Goal: Task Accomplishment & Management: Use online tool/utility

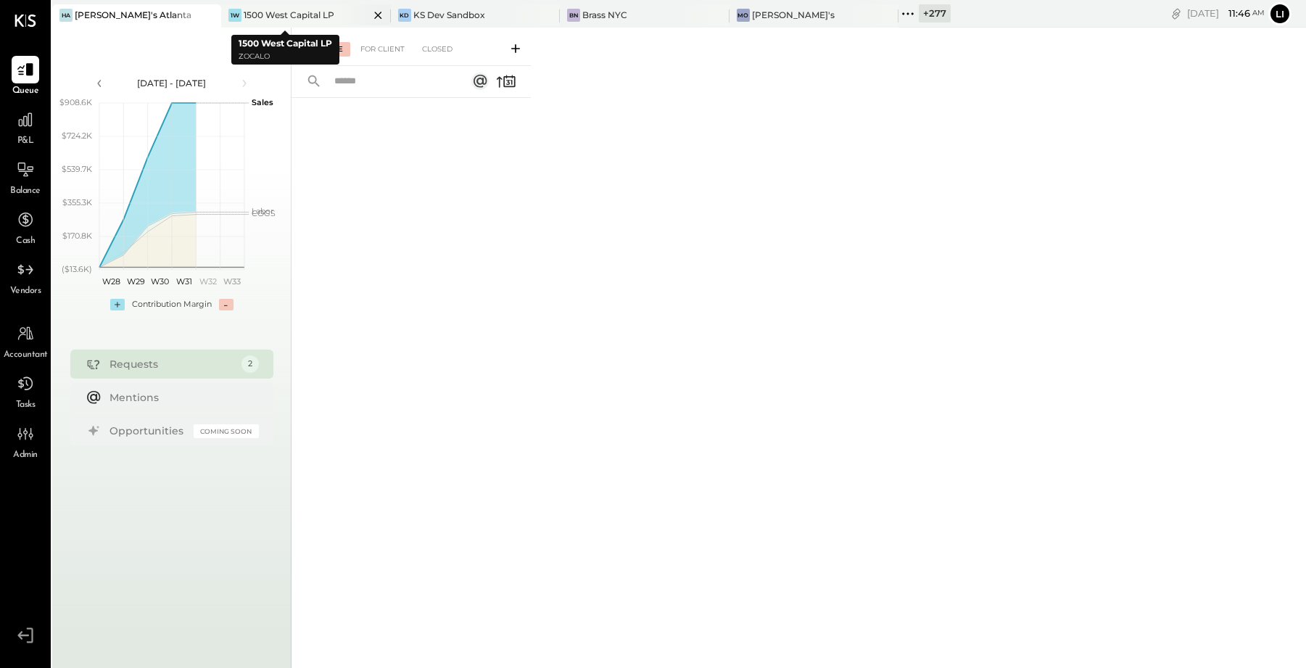
click at [212, 14] on icon at bounding box center [208, 15] width 7 height 7
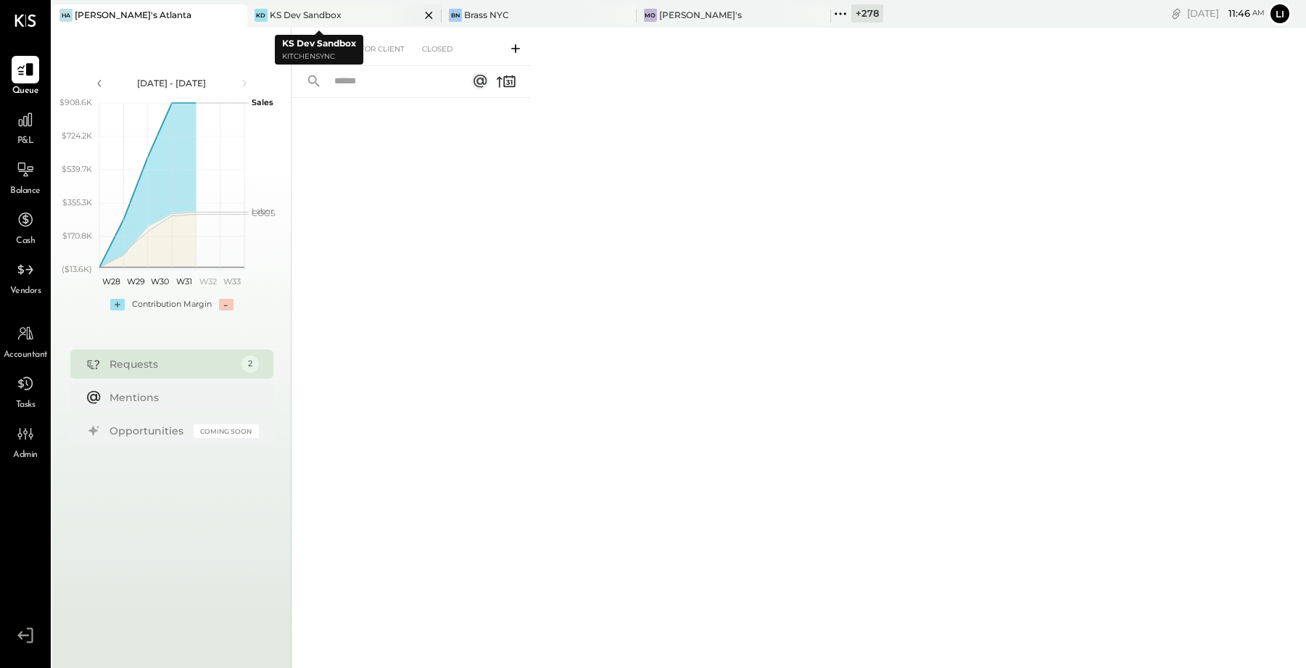
click at [420, 12] on icon at bounding box center [429, 15] width 18 height 17
click at [430, 17] on icon at bounding box center [431, 15] width 18 height 17
click at [267, 15] on div "+ 281" at bounding box center [273, 13] width 50 height 19
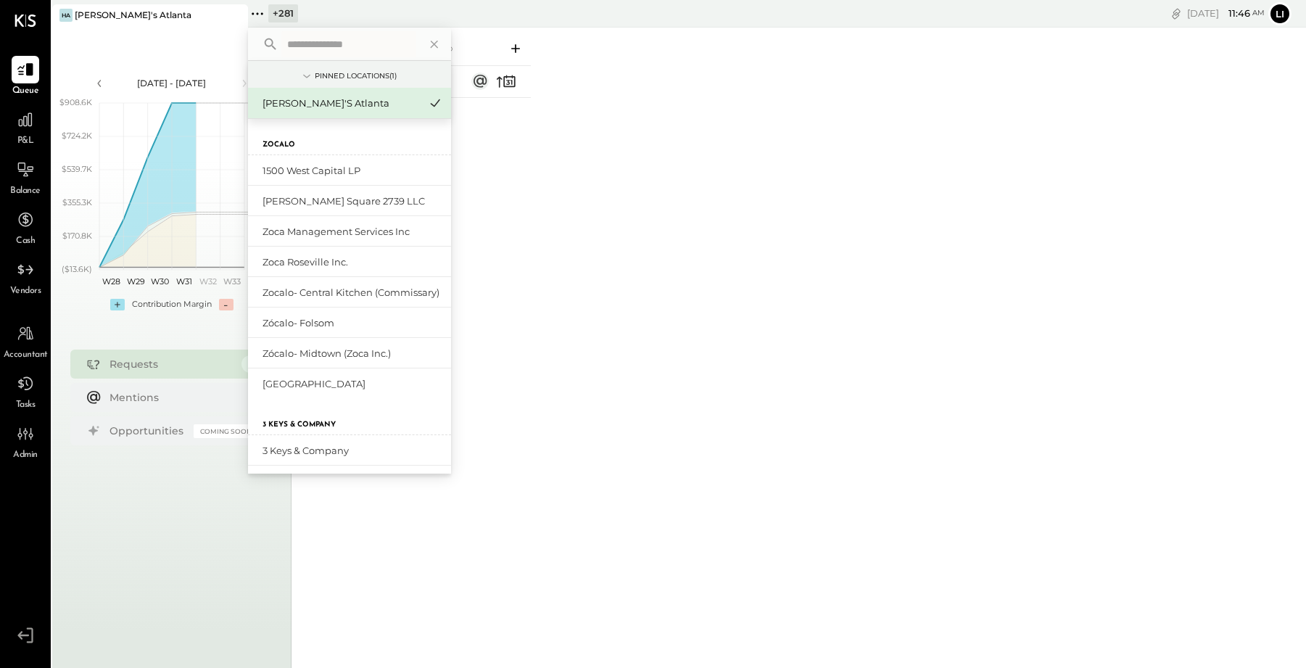
type input "*"
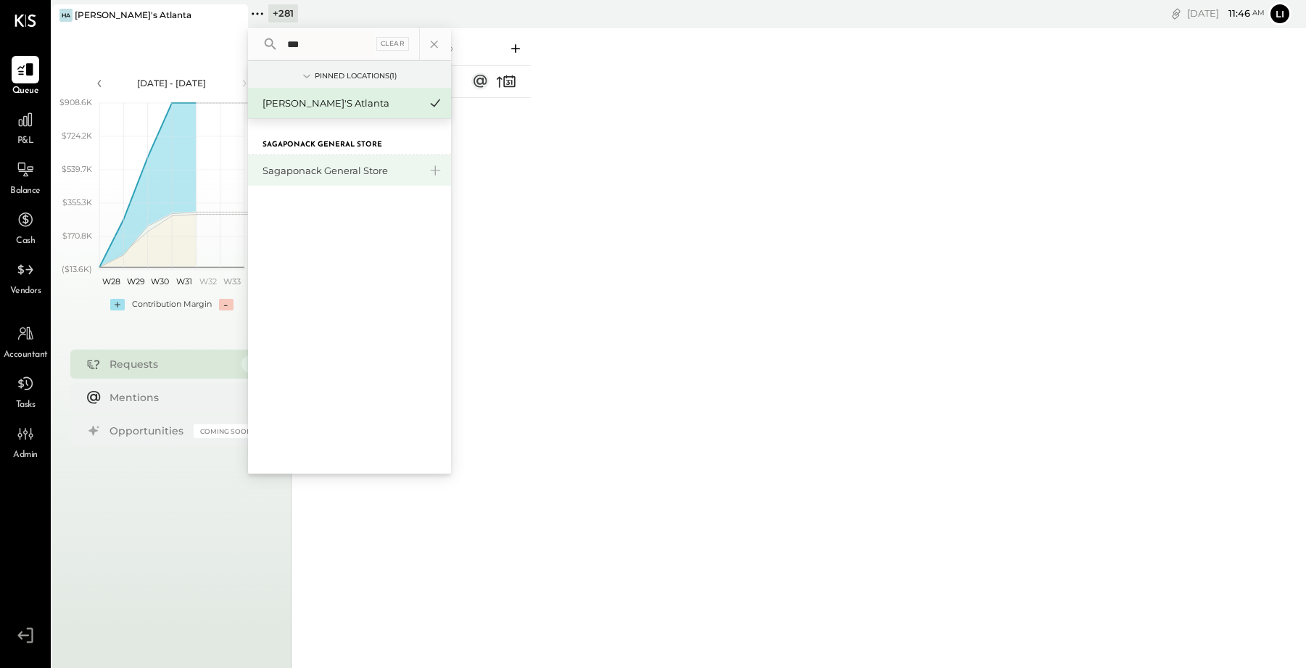
type input "***"
click at [302, 170] on div "Sagaponack General Store" at bounding box center [341, 171] width 157 height 14
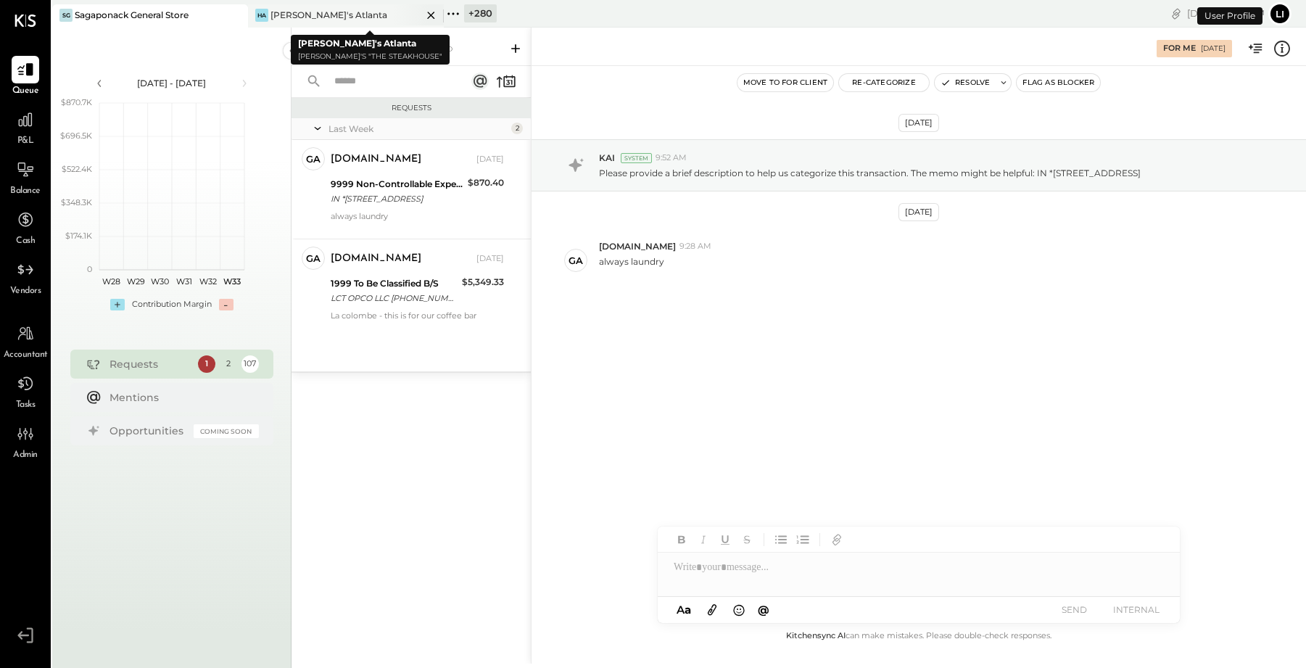
click at [429, 17] on icon at bounding box center [431, 15] width 18 height 17
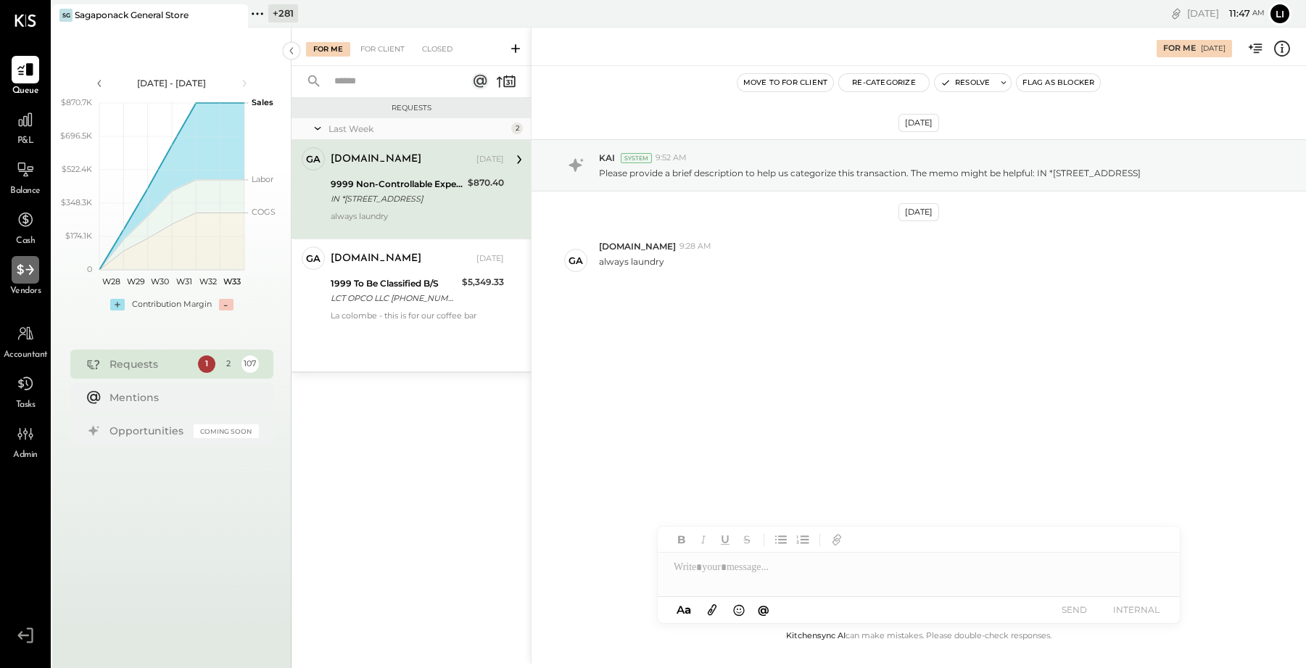
click at [33, 278] on icon at bounding box center [25, 269] width 19 height 19
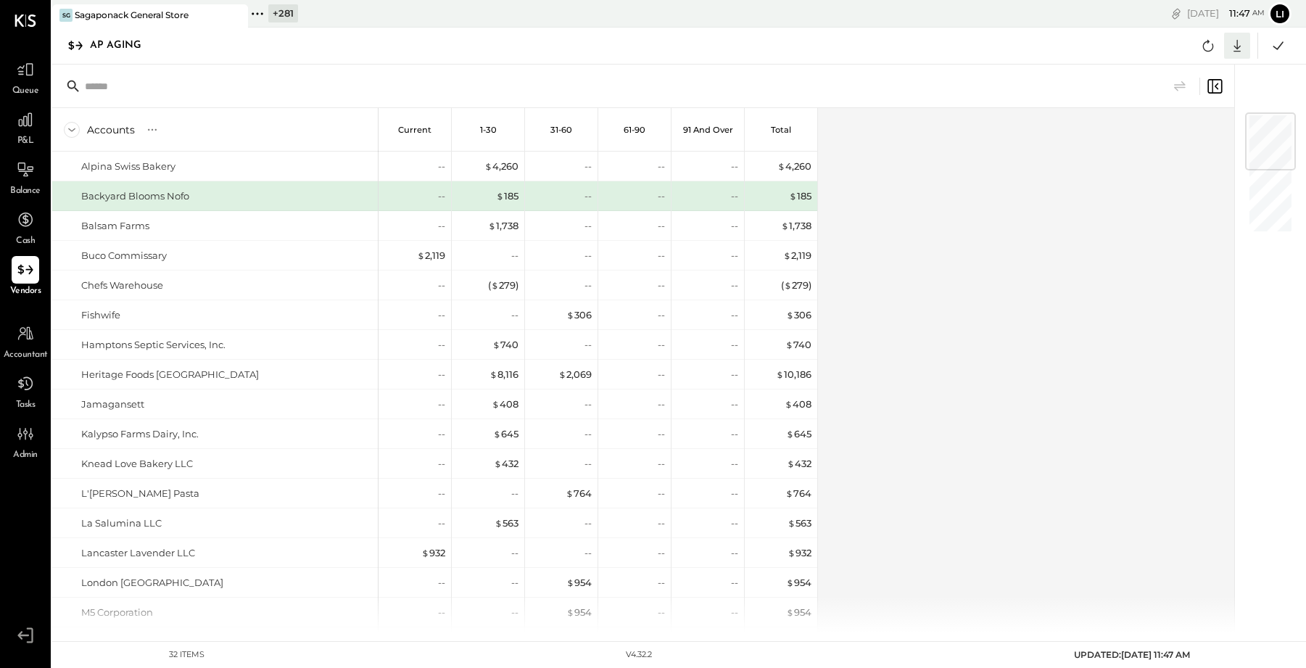
click at [1239, 46] on icon at bounding box center [1237, 46] width 7 height 12
click at [1198, 133] on div "Excel" at bounding box center [1192, 130] width 116 height 30
